Goal: Navigation & Orientation: Find specific page/section

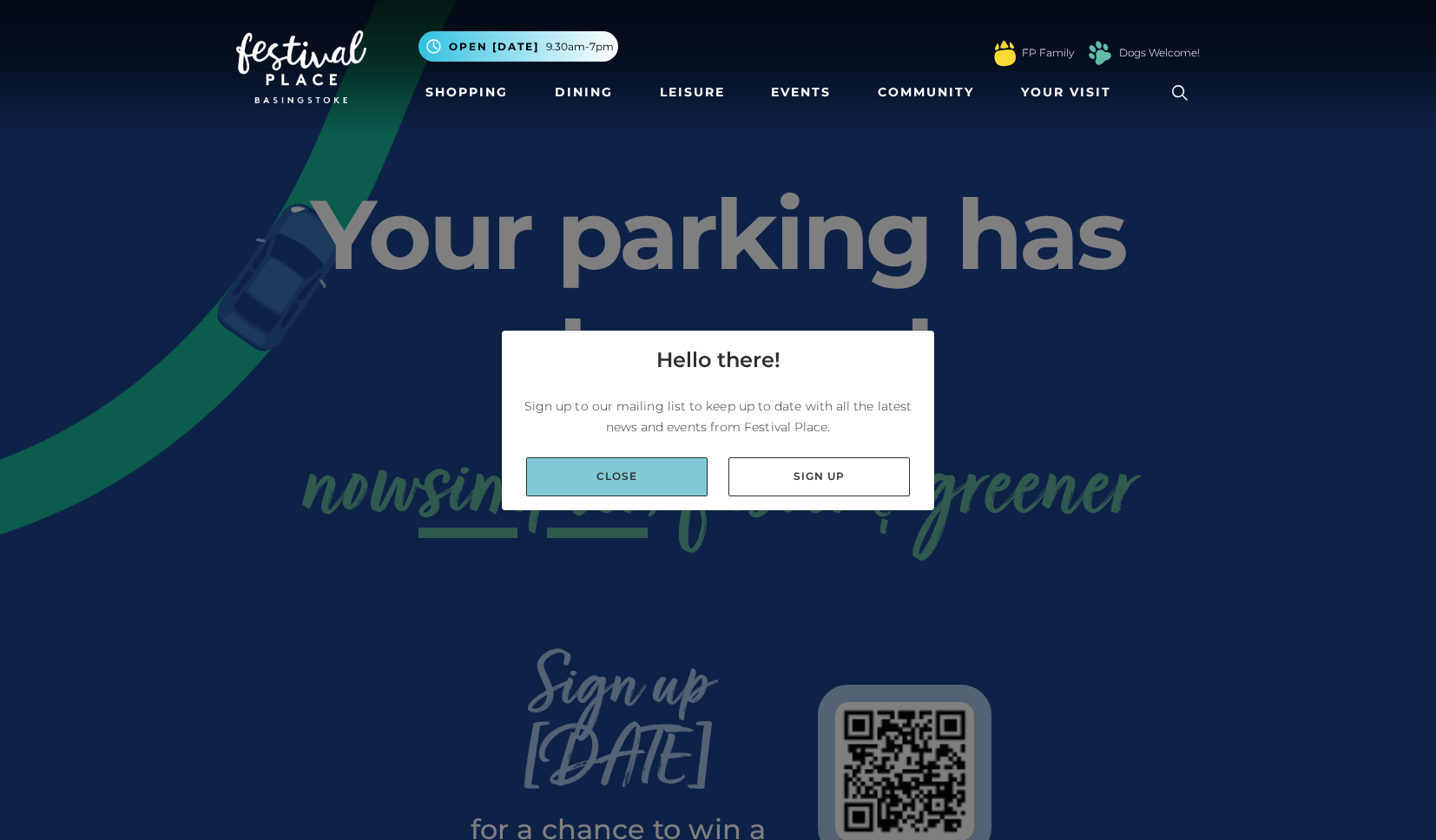
click at [693, 470] on link "Close" at bounding box center [616, 477] width 181 height 39
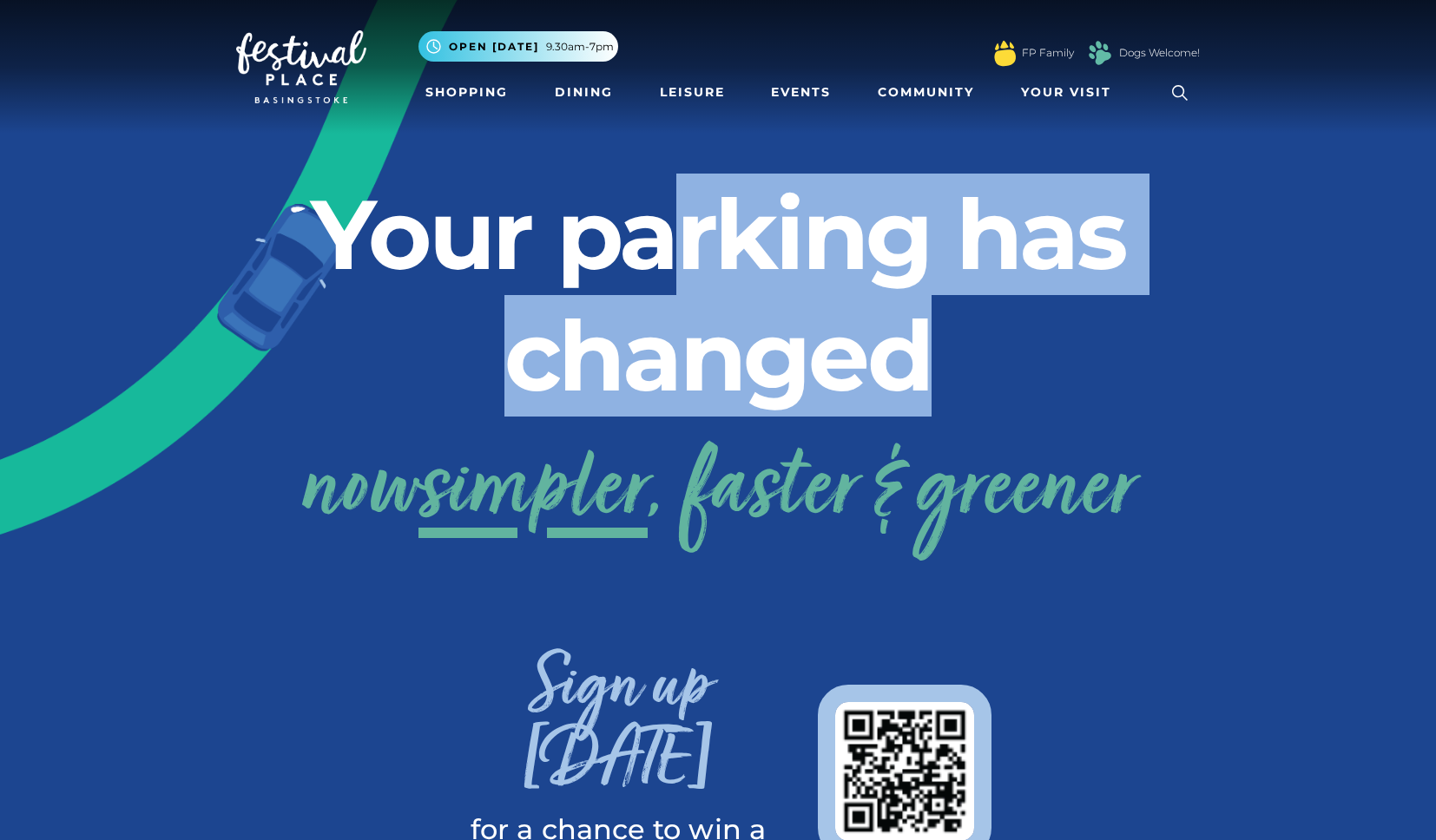
drag, startPoint x: 685, startPoint y: 246, endPoint x: 896, endPoint y: 320, distance: 223.6
click at [951, 300] on h2 "Your parking has changed" at bounding box center [718, 295] width 963 height 243
click at [887, 325] on h2 "Your parking has changed" at bounding box center [718, 295] width 963 height 243
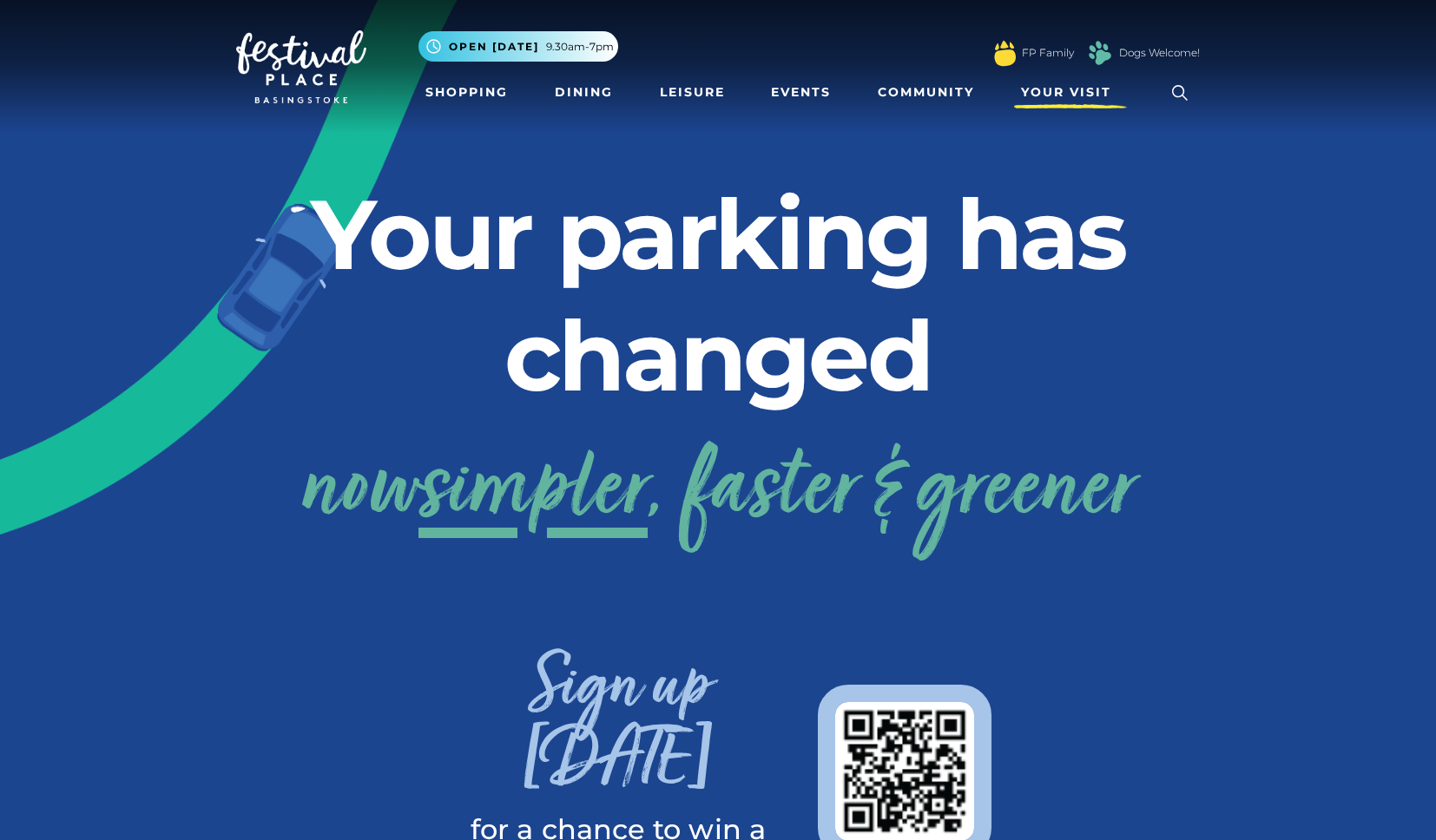
click at [1041, 99] on span "Your Visit" at bounding box center [1066, 93] width 90 height 18
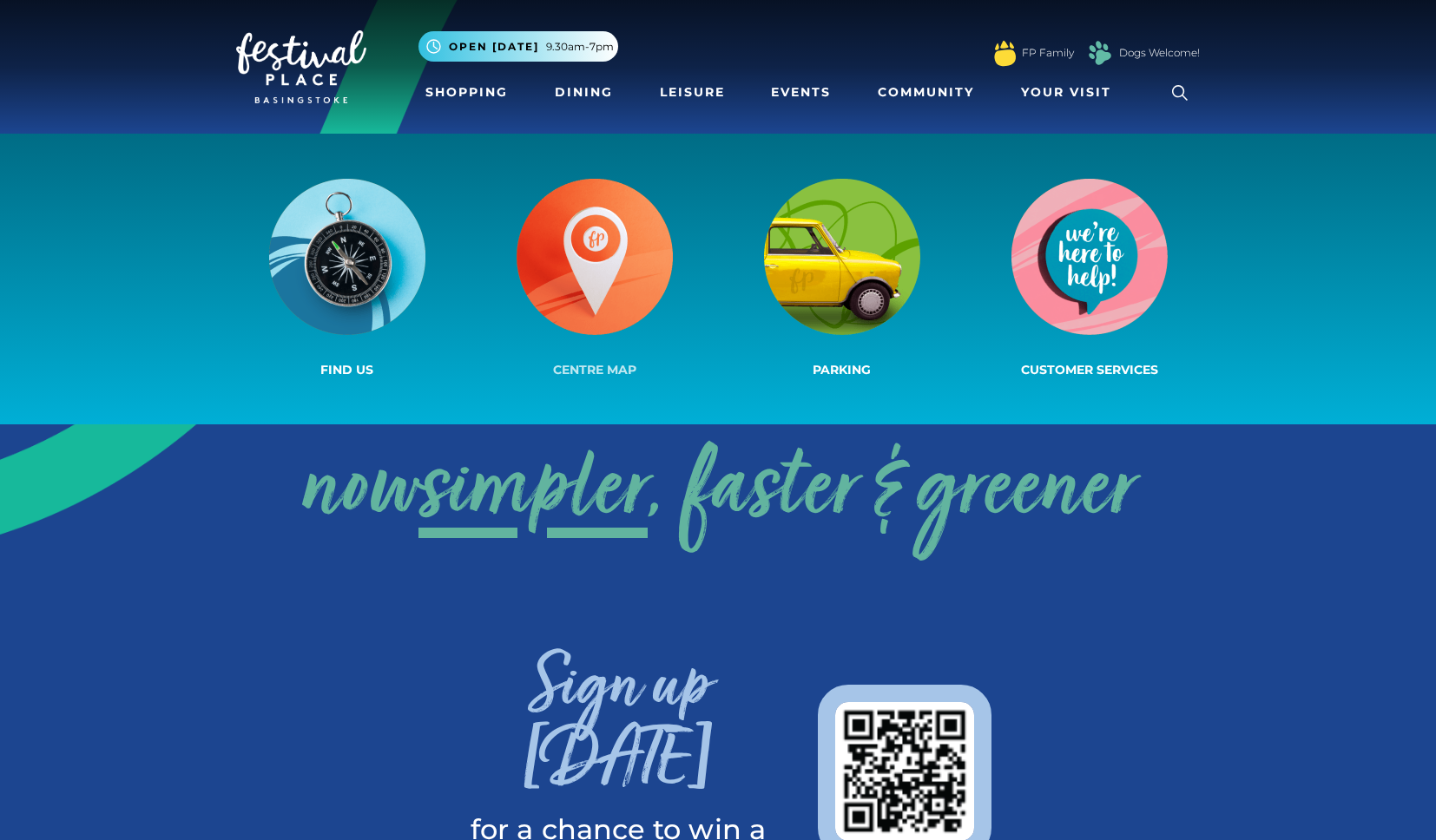
click at [628, 273] on img at bounding box center [595, 257] width 156 height 156
